Goal: Task Accomplishment & Management: Use online tool/utility

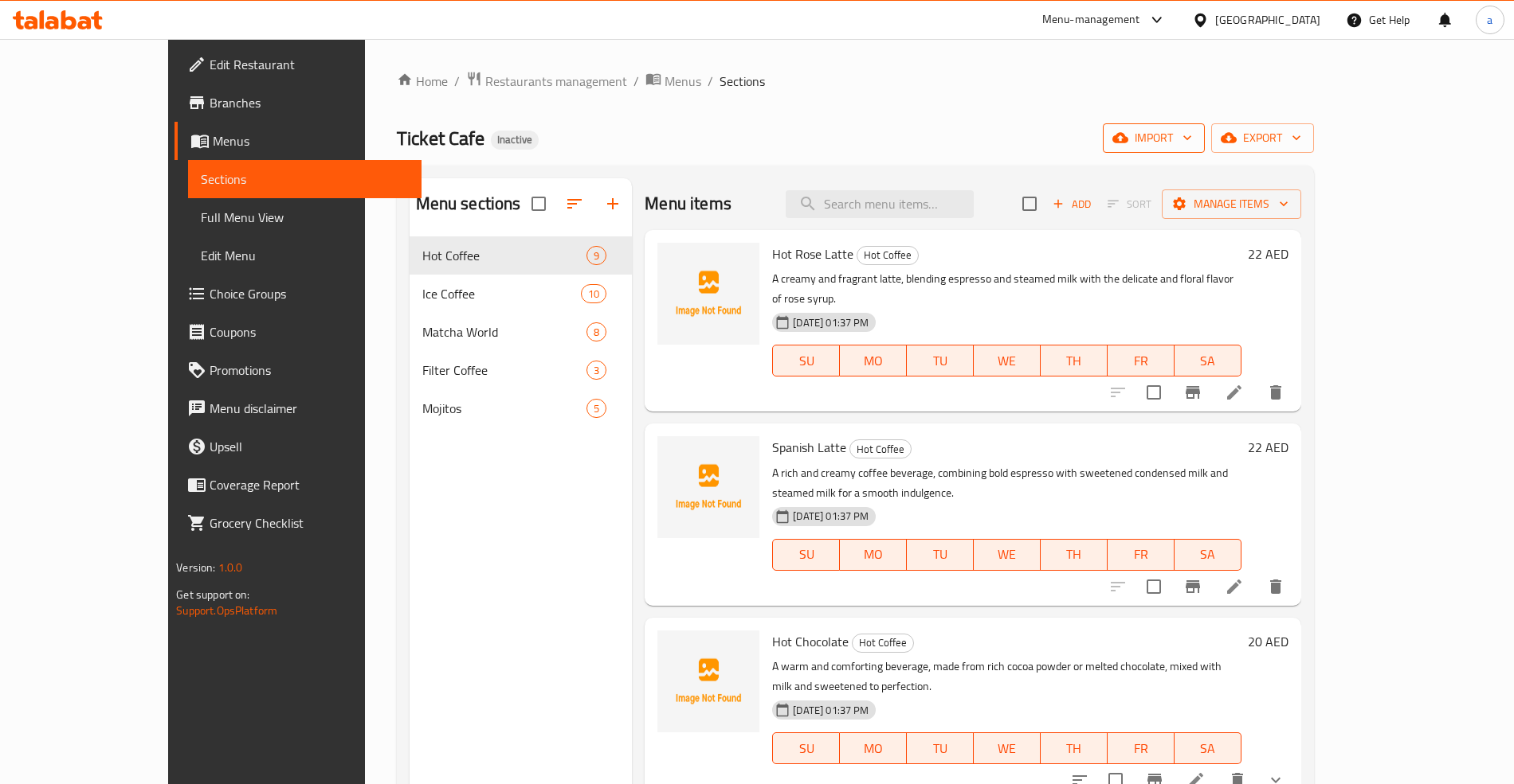
click at [1195, 141] on icon "button" at bounding box center [1187, 137] width 16 height 16
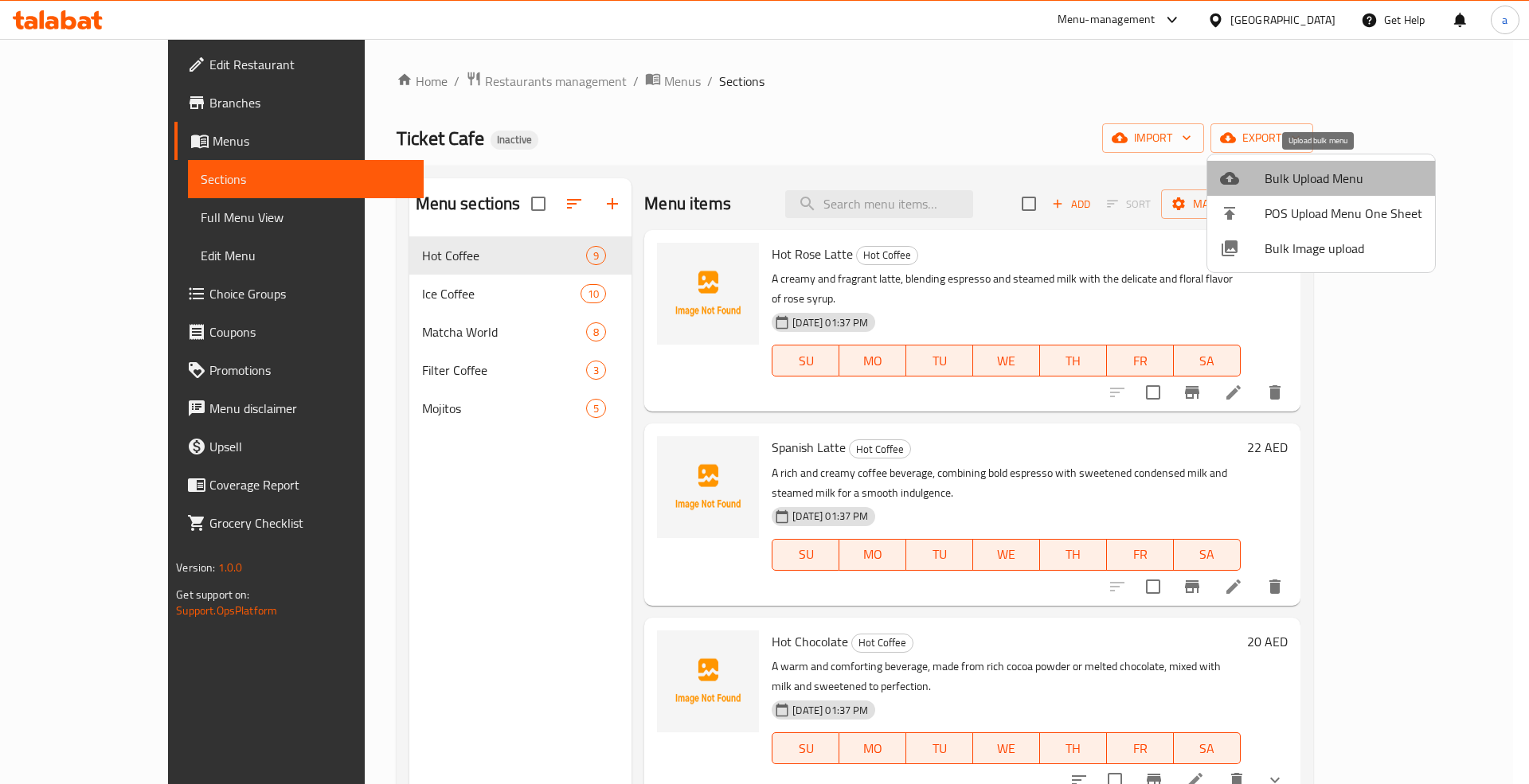
click at [1327, 178] on span "Bulk Upload Menu" at bounding box center [1343, 178] width 157 height 19
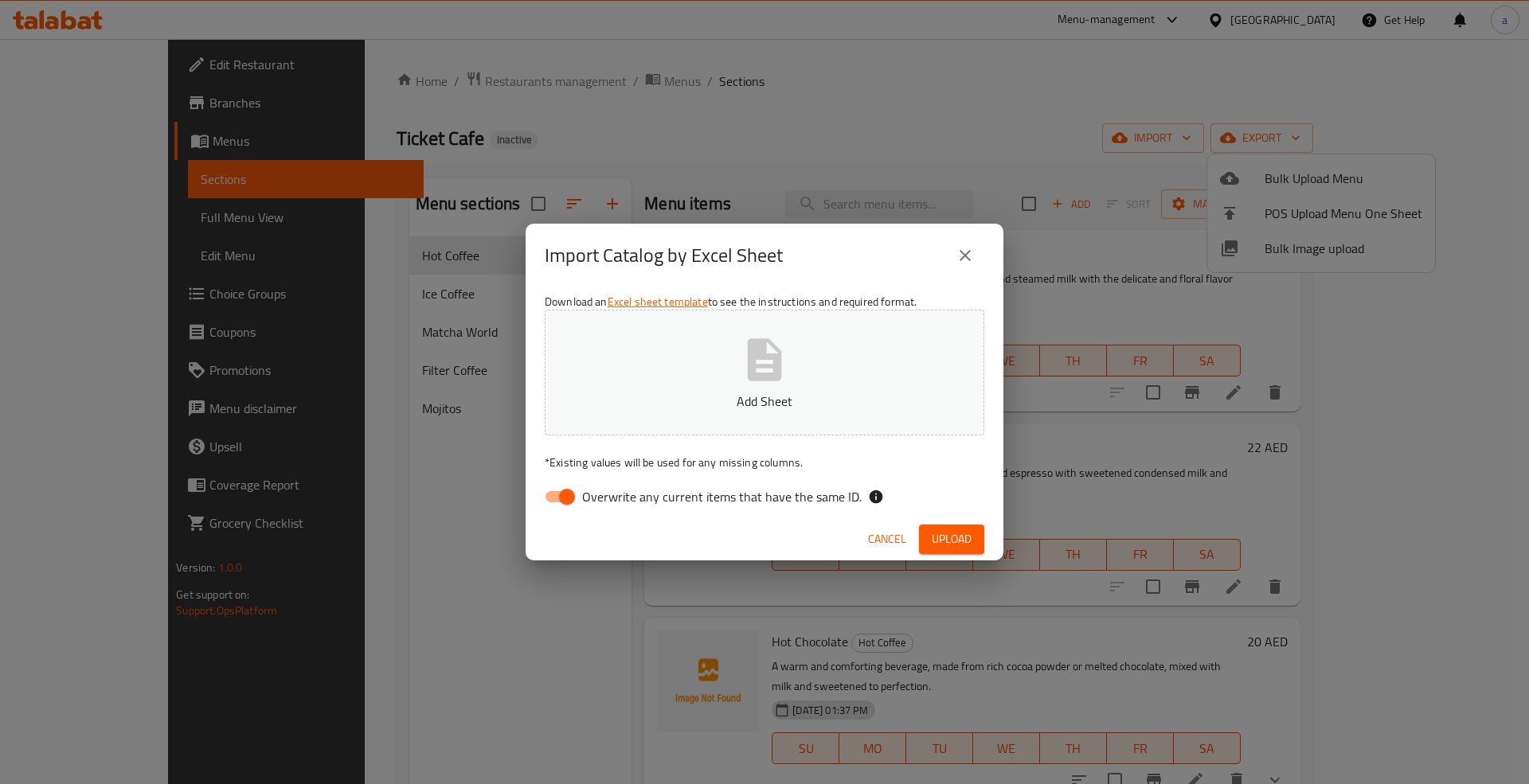
click at [621, 510] on label "Overwrite any current items that have the same ID." at bounding box center [698, 497] width 325 height 30
click at [613, 510] on input "Overwrite any current items that have the same ID." at bounding box center [567, 497] width 91 height 30
checkbox input "false"
click at [673, 373] on button "Add Sheet" at bounding box center [764, 372] width 439 height 126
click at [941, 529] on span "Upload" at bounding box center [952, 539] width 40 height 20
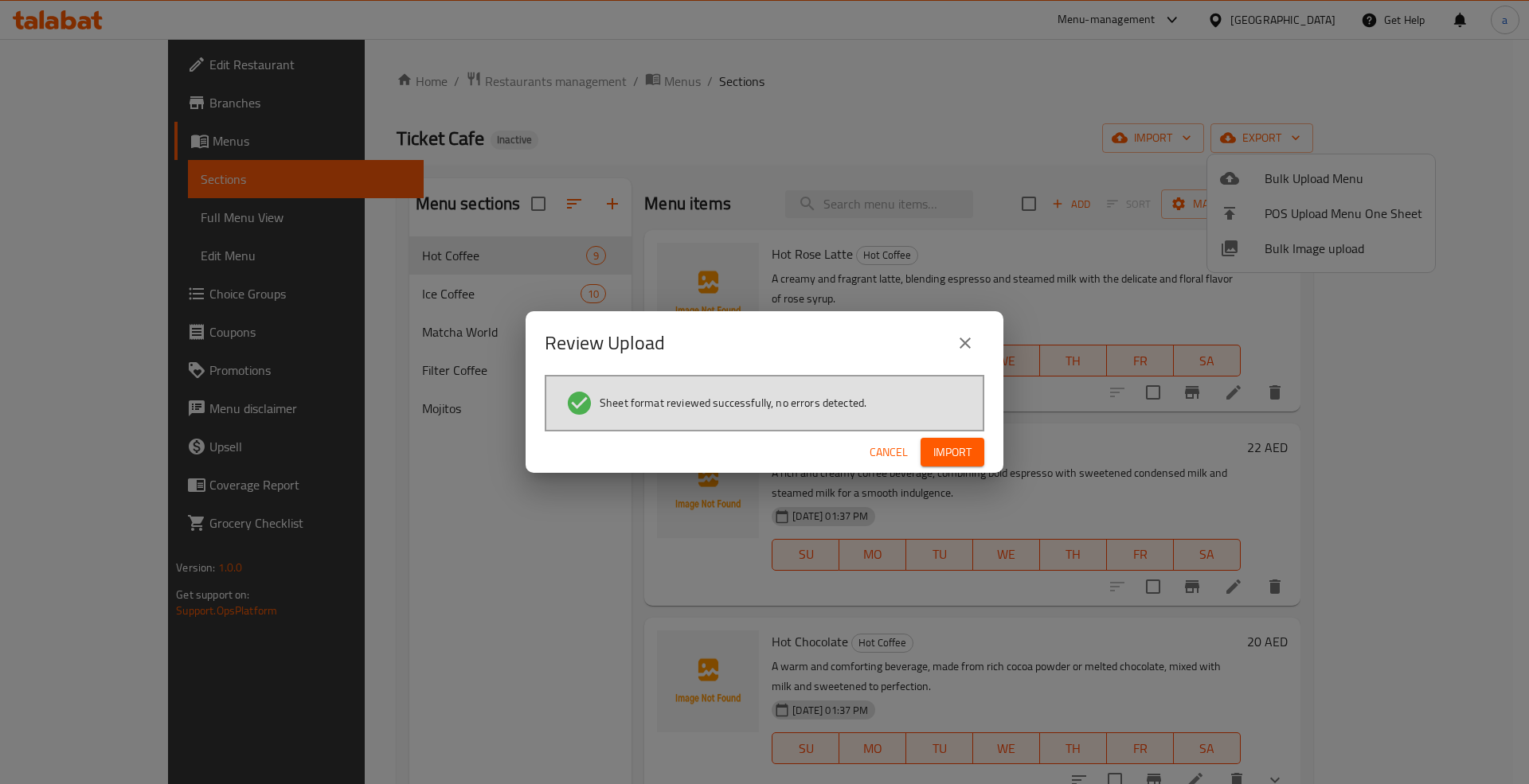
click at [956, 449] on span "Import" at bounding box center [952, 453] width 38 height 20
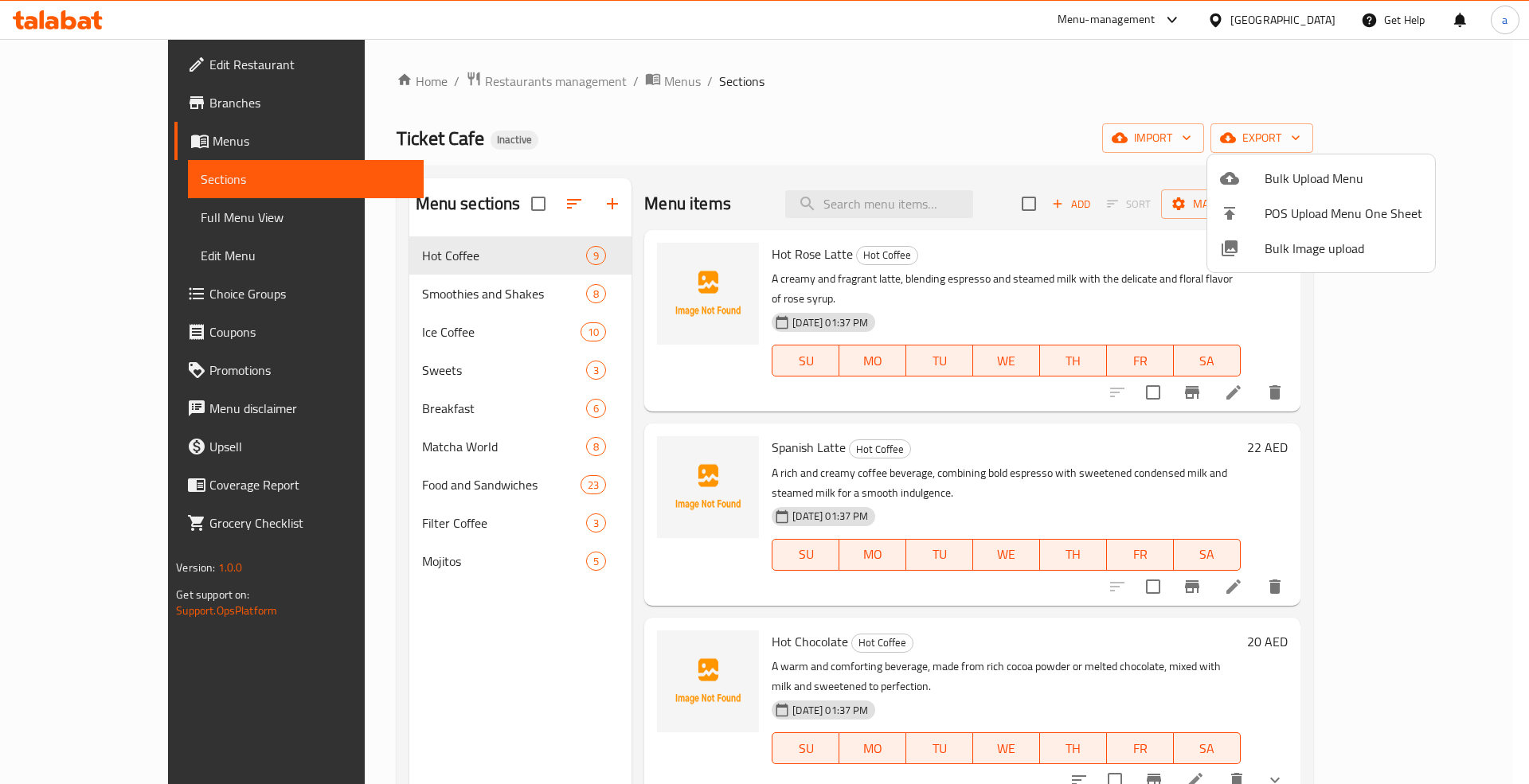
click at [138, 215] on div at bounding box center [764, 392] width 1529 height 784
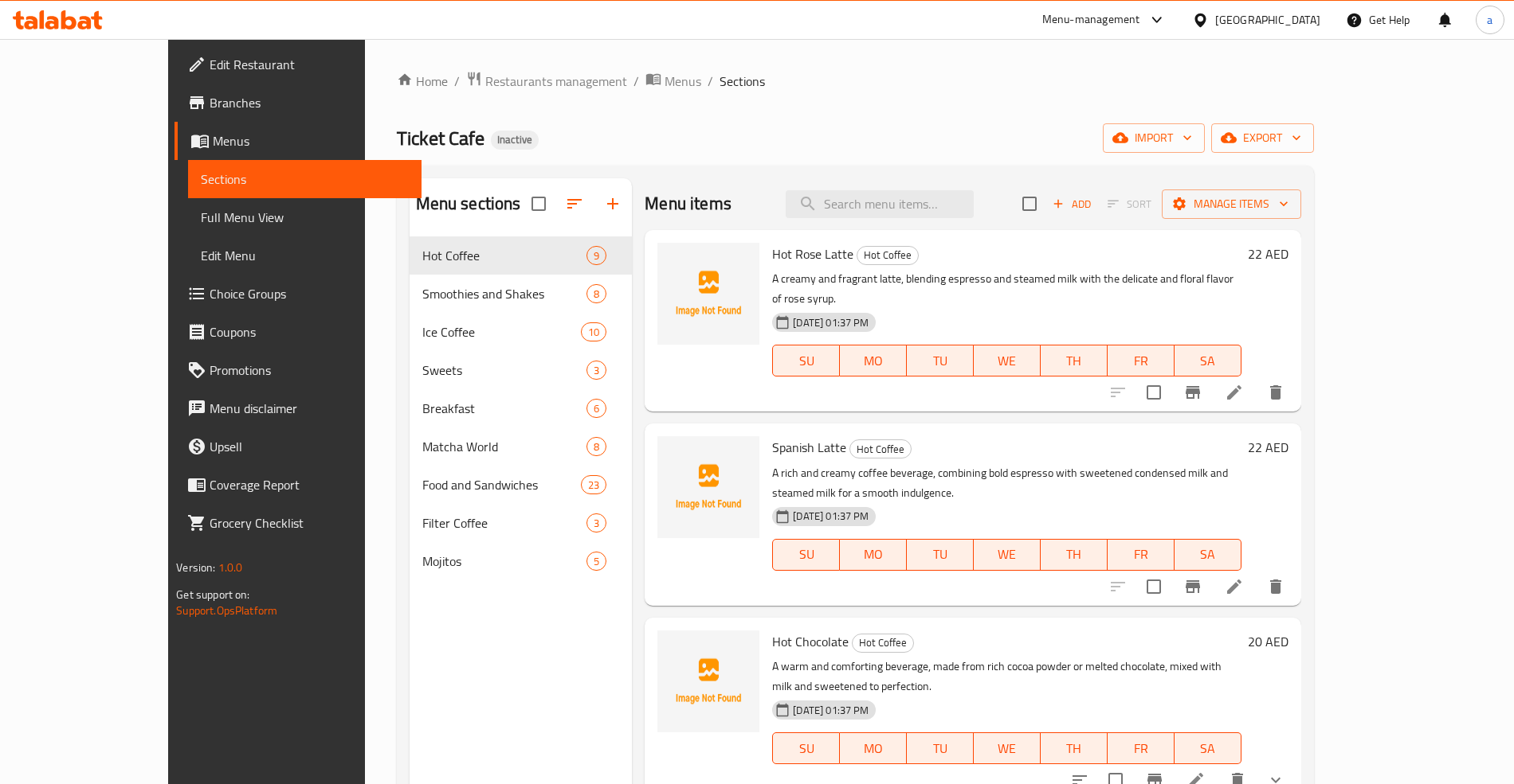
click at [201, 211] on span "Full Menu View" at bounding box center [304, 217] width 207 height 19
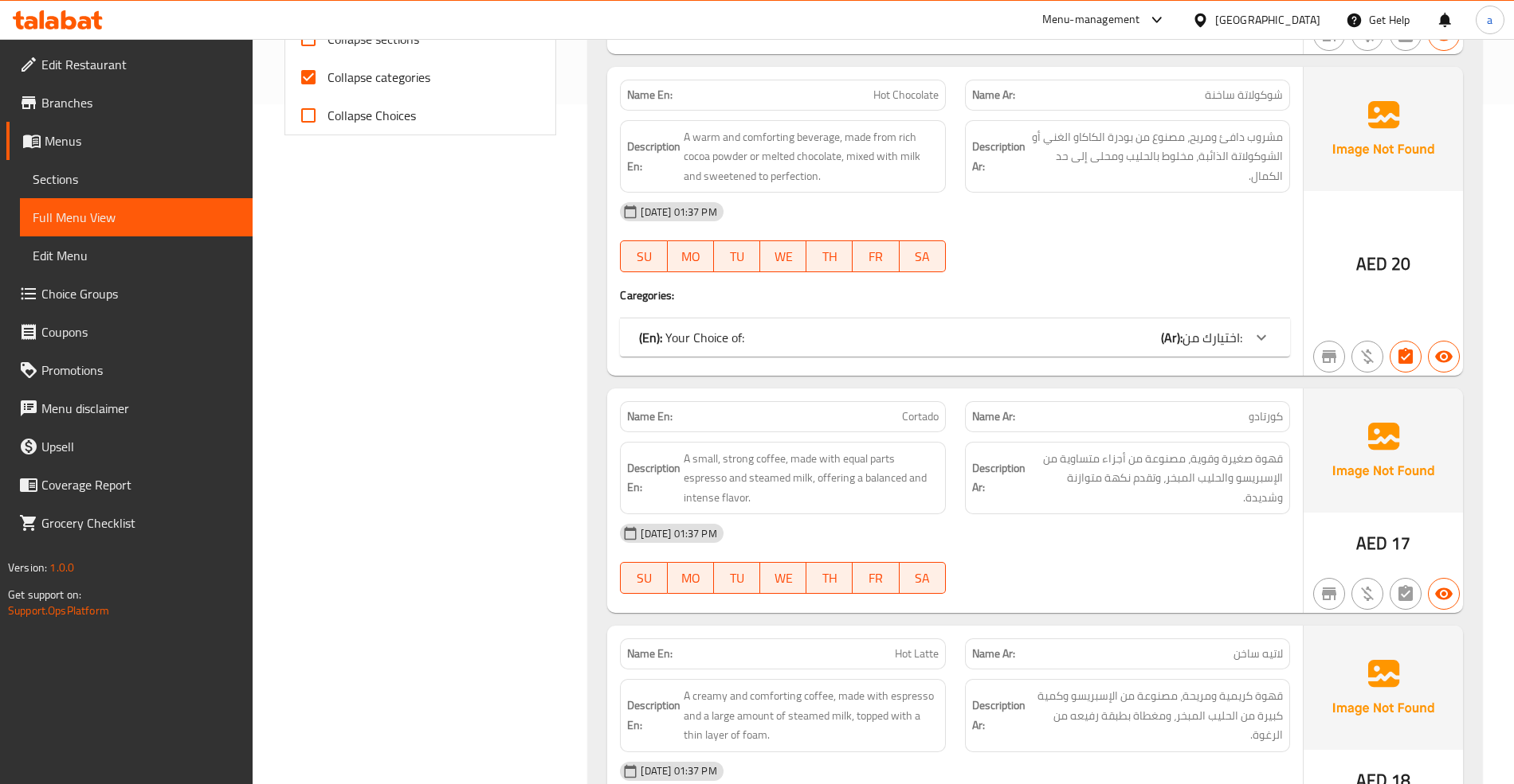
scroll to position [424, 0]
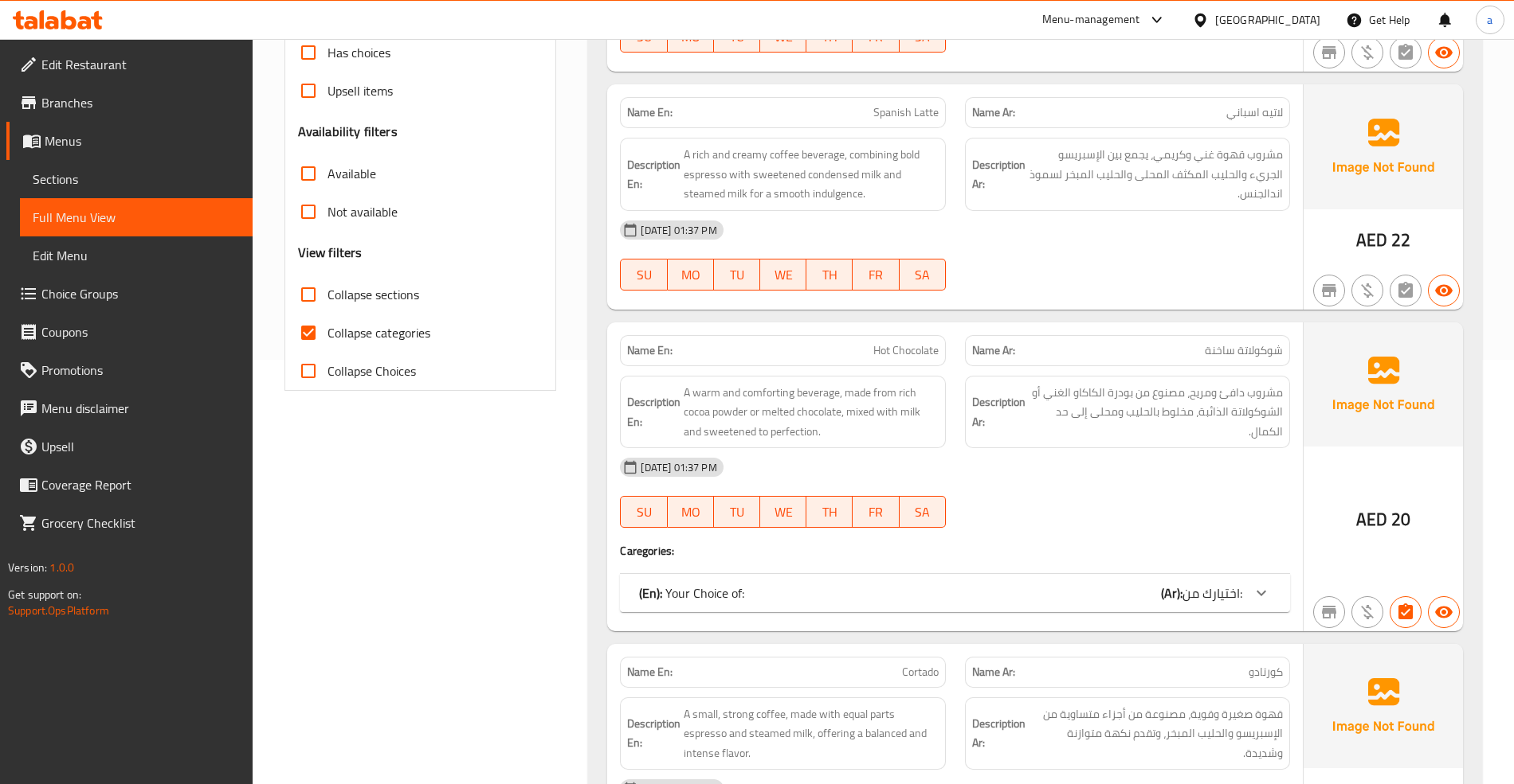
click at [374, 326] on span "Collapse categories" at bounding box center [378, 332] width 102 height 19
click at [327, 326] on input "Collapse categories" at bounding box center [308, 333] width 38 height 38
checkbox input "false"
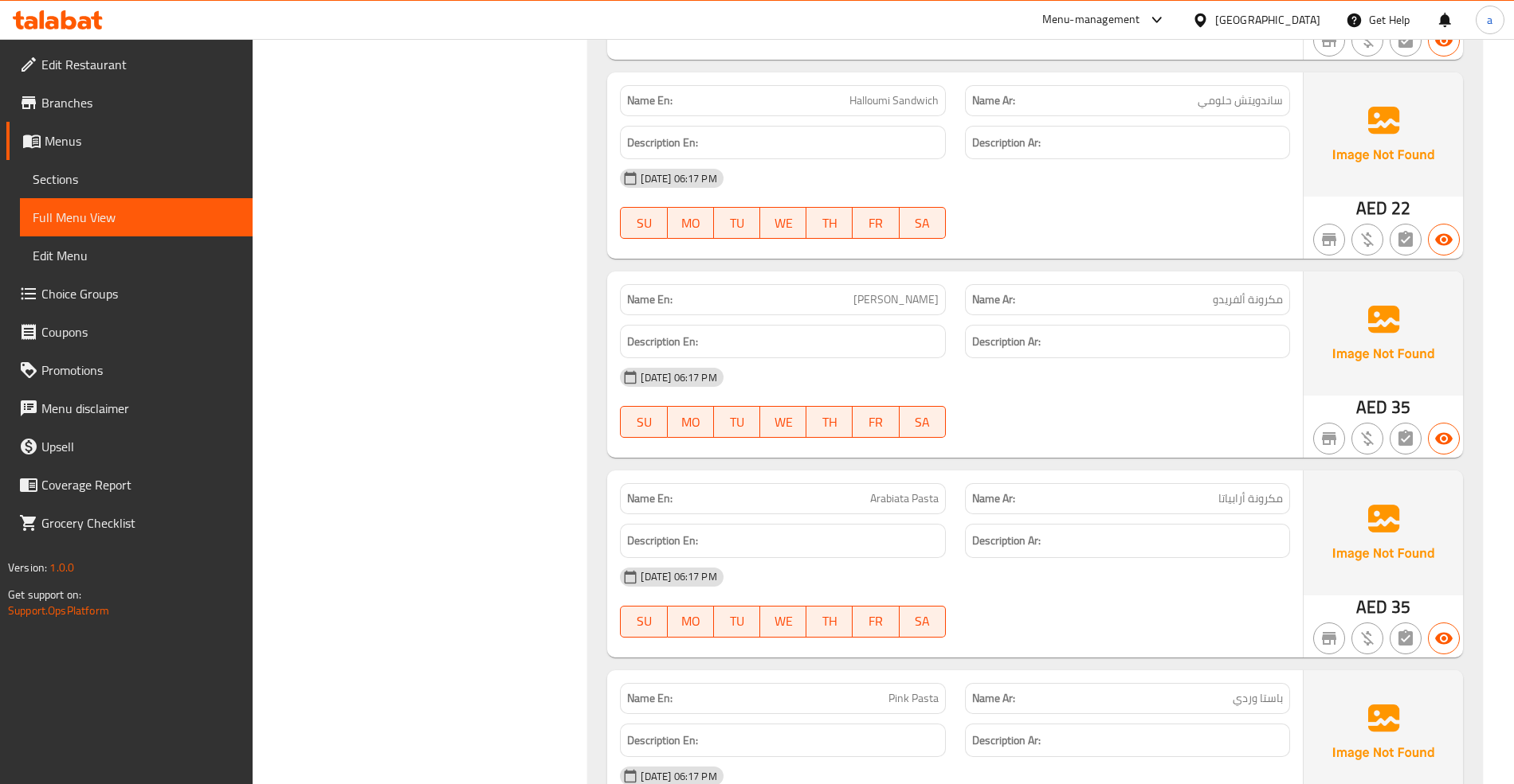
scroll to position [12019, 0]
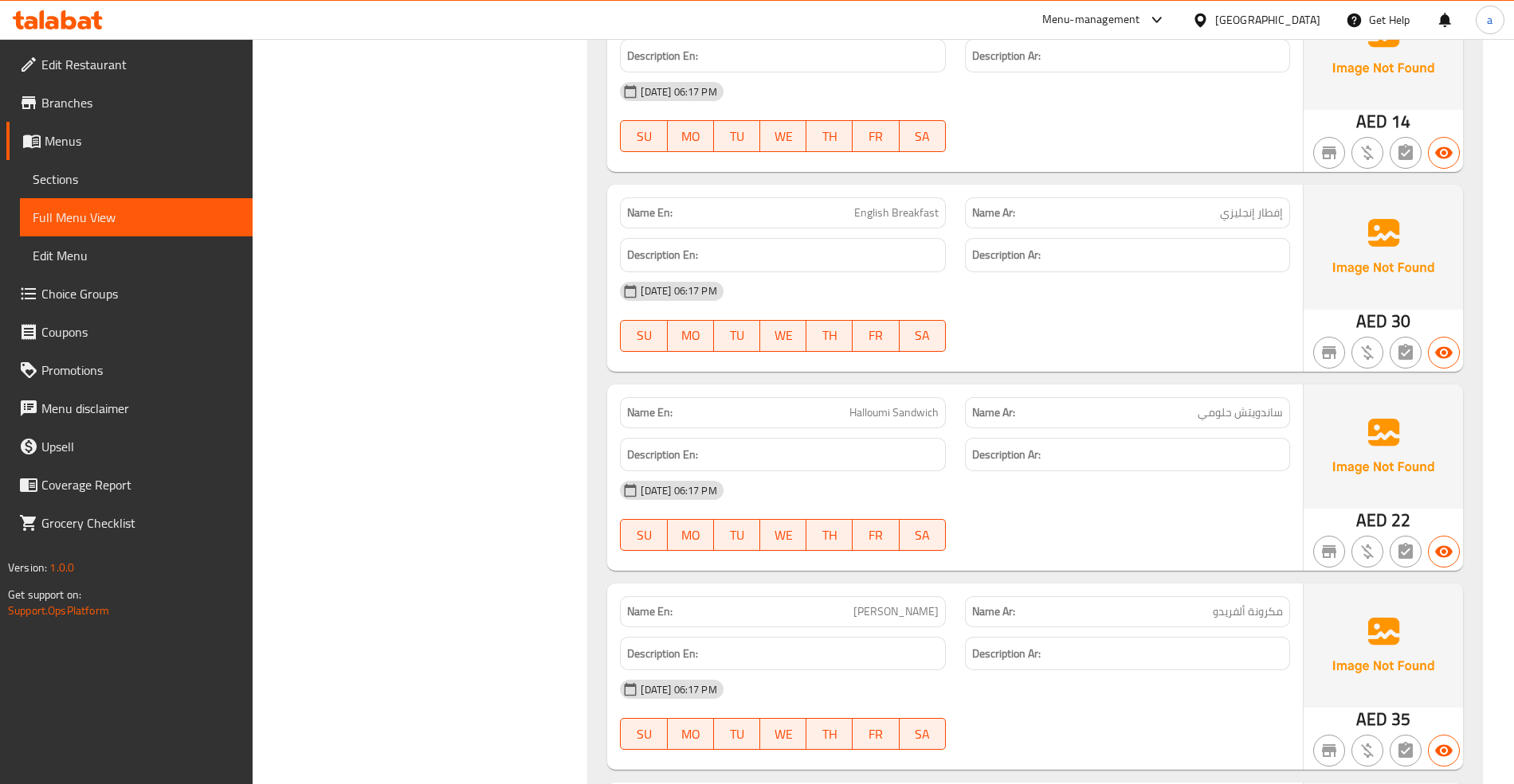
click at [77, 10] on icon at bounding box center [57, 19] width 90 height 19
